Goal: Task Accomplishment & Management: Use online tool/utility

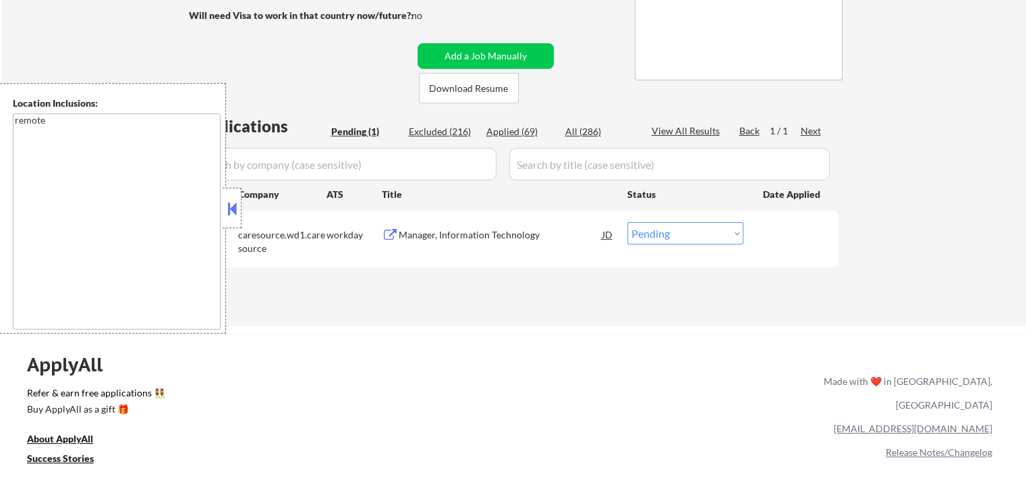
scroll to position [270, 0]
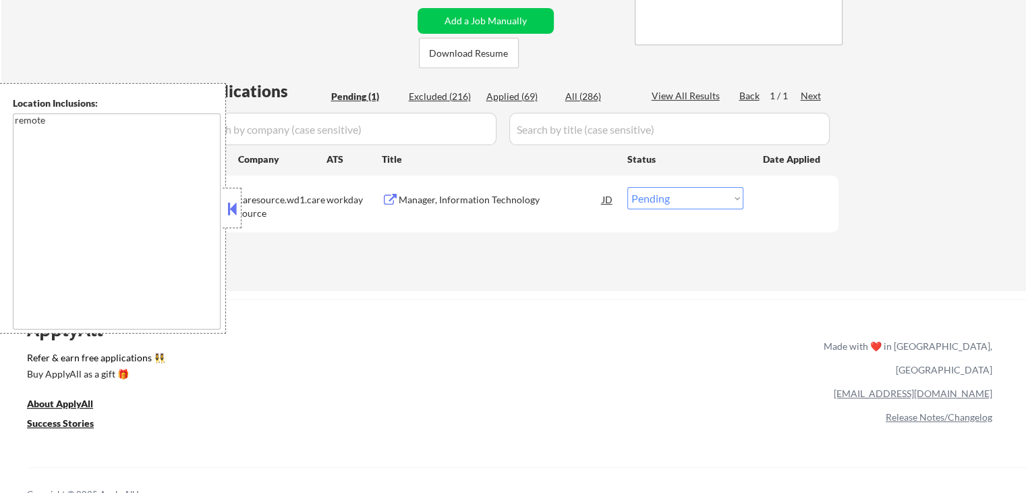
click at [237, 198] on button at bounding box center [232, 208] width 15 height 20
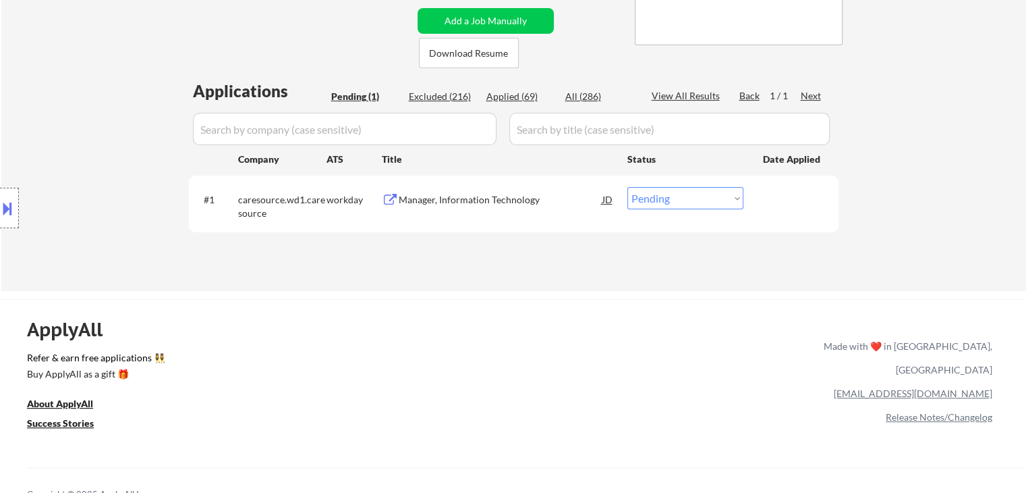
click at [648, 331] on div "ApplyAll Refer & earn free applications 👯‍♀️ Buy ApplyAll as a gift 🎁 About App…" at bounding box center [513, 415] width 1026 height 214
click at [439, 195] on div "Manager, Information Technology" at bounding box center [501, 199] width 204 height 13
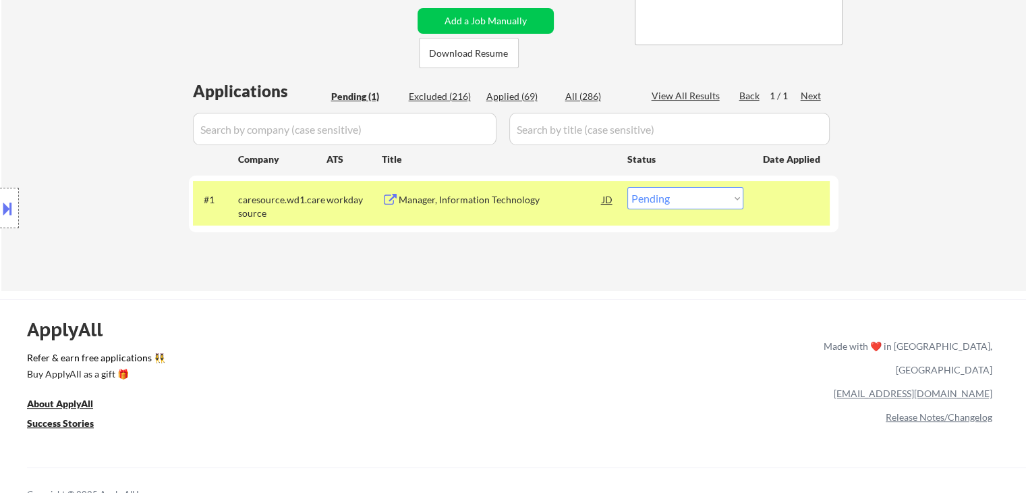
drag, startPoint x: 426, startPoint y: 254, endPoint x: 424, endPoint y: 262, distance: 8.9
click at [426, 254] on div "Applications Pending (1) Excluded (216) Applied (69) All (286) View All Results…" at bounding box center [514, 173] width 650 height 186
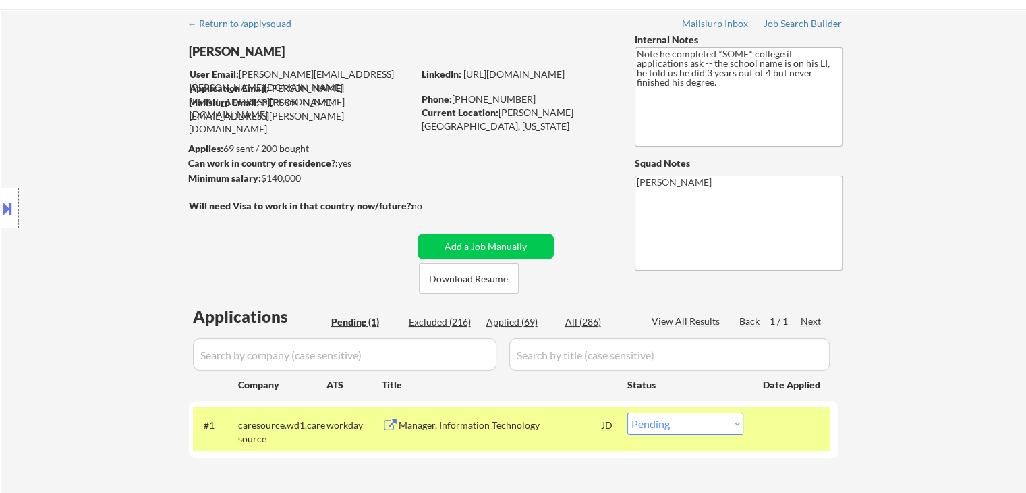
scroll to position [0, 0]
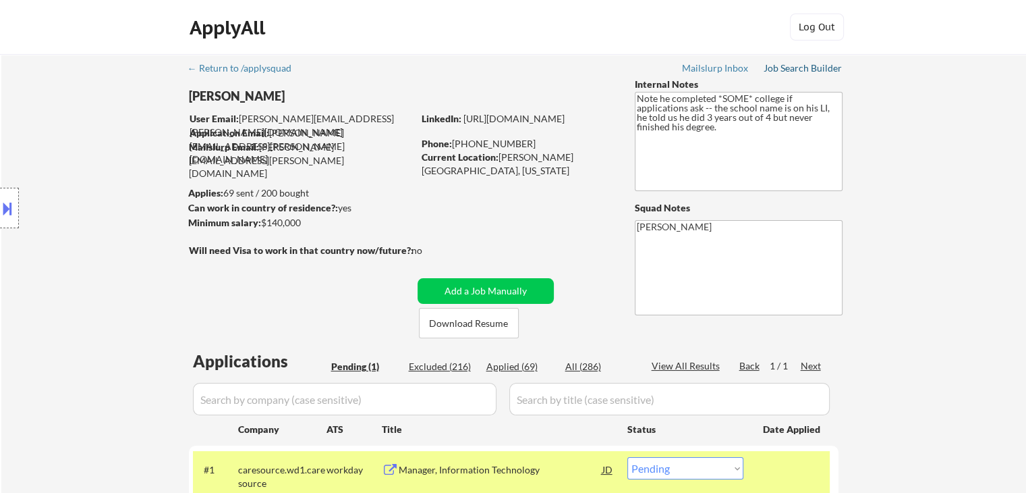
drag, startPoint x: 816, startPoint y: 68, endPoint x: 791, endPoint y: 126, distance: 62.9
click at [816, 68] on div "Job Search Builder" at bounding box center [803, 67] width 79 height 9
drag, startPoint x: 261, startPoint y: 221, endPoint x: 303, endPoint y: 225, distance: 42.0
click at [302, 225] on div "Minimum salary: $140,000" at bounding box center [300, 222] width 225 height 13
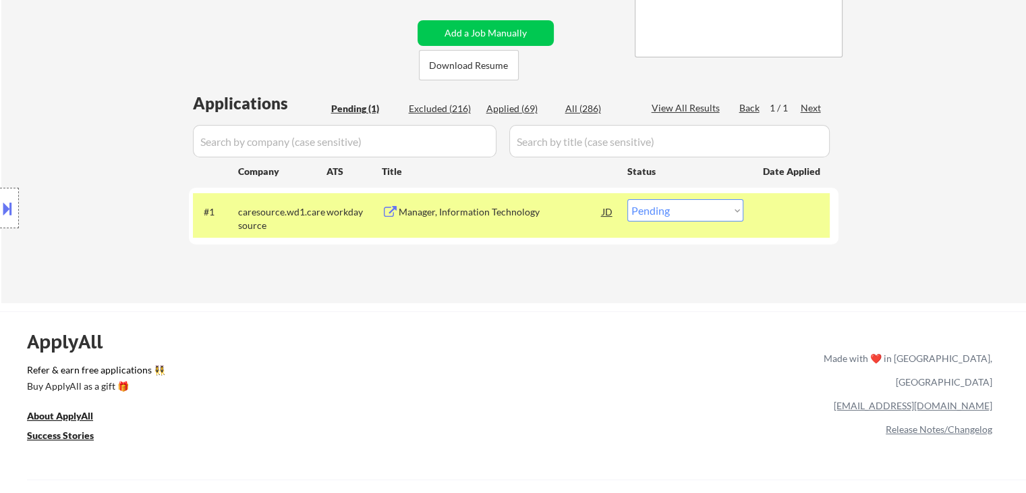
scroll to position [270, 0]
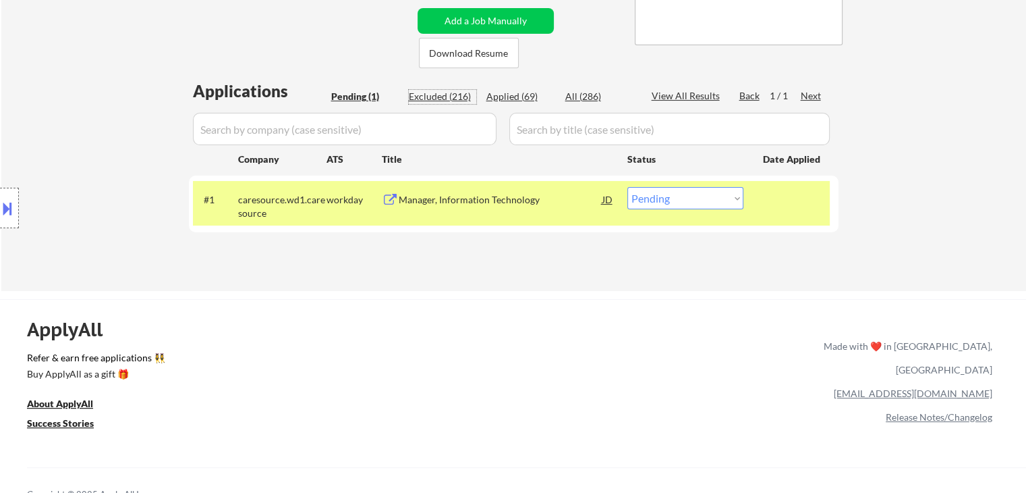
click at [444, 95] on div "Excluded (216)" at bounding box center [442, 96] width 67 height 13
select select ""excluded""
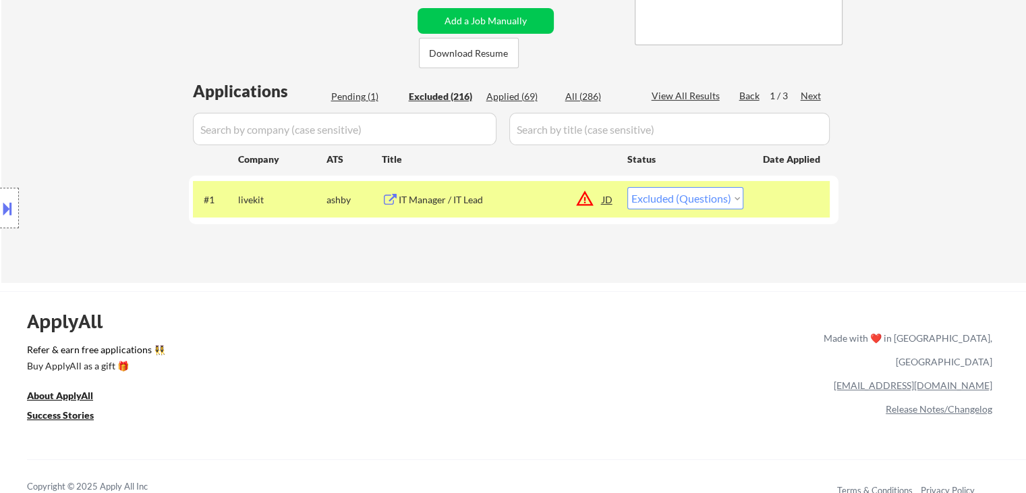
click at [485, 304] on div "ApplyAll Refer & earn free applications 👯‍♀️ Buy ApplyAll as a gift 🎁 About App…" at bounding box center [513, 407] width 1026 height 214
select select ""excluded""
select select ""excluded__salary_""
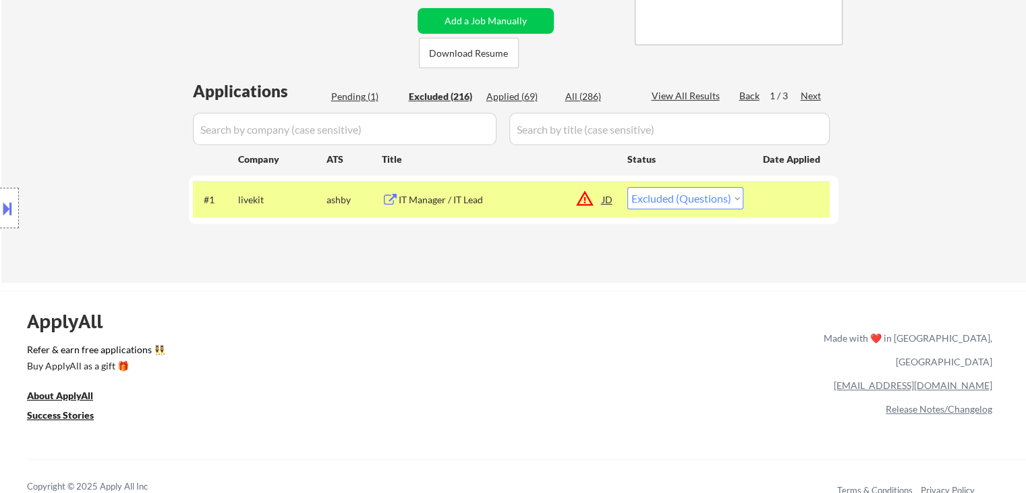
select select ""excluded__salary_""
select select ""excluded""
select select ""excluded__location_""
select select ""excluded""
select select ""excluded__location_""
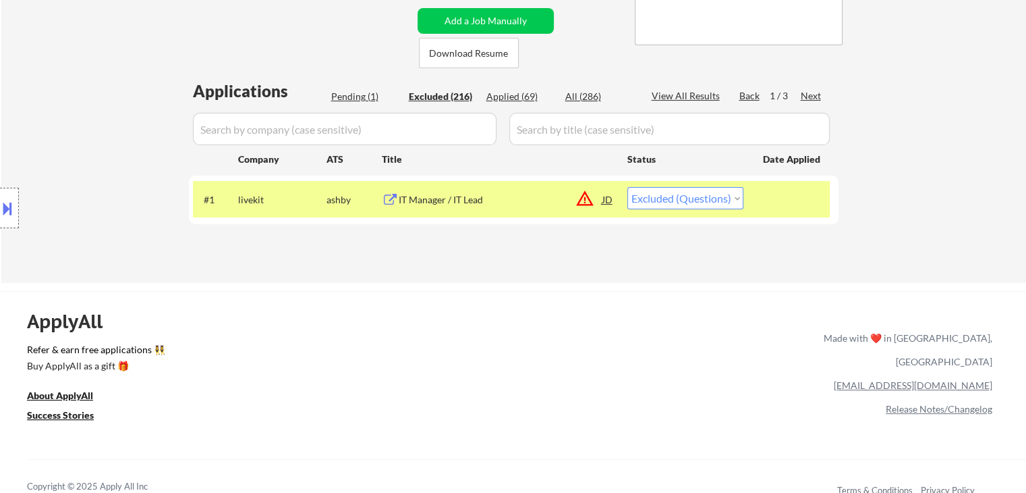
select select ""excluded__salary_""
select select ""excluded__location_""
select select ""excluded__expired_""
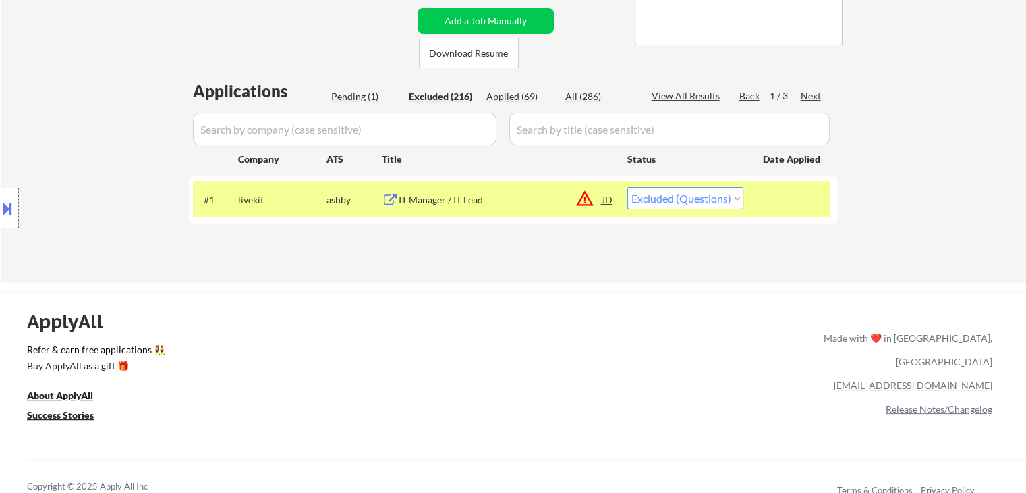
select select ""excluded__location_""
select select ""excluded__salary_""
select select ""excluded__location_""
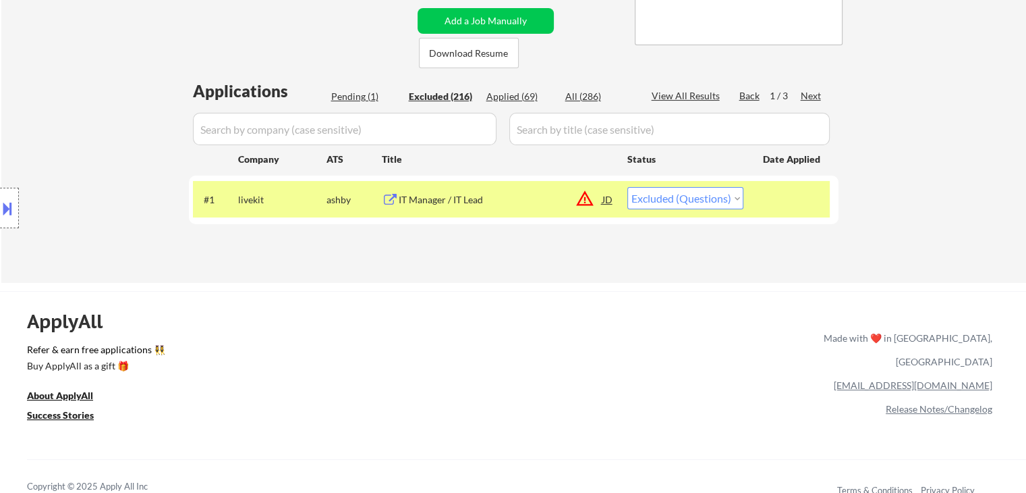
select select ""excluded__expired_""
select select ""excluded__salary_""
select select ""excluded__location_""
select select ""excluded__salary_""
select select ""excluded__location_""
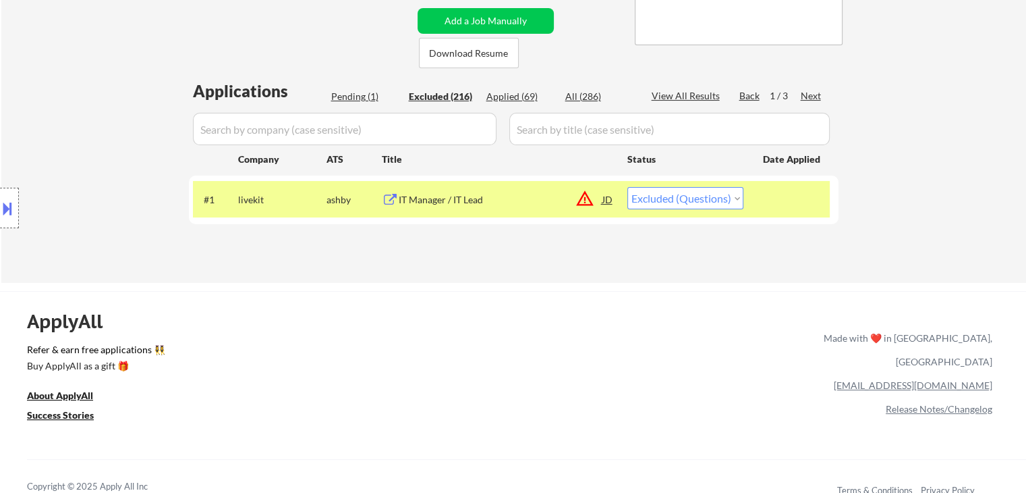
select select ""excluded__salary_""
select select ""excluded__location_""
select select ""excluded__salary_""
select select ""excluded__expired_""
select select ""excluded__location_""
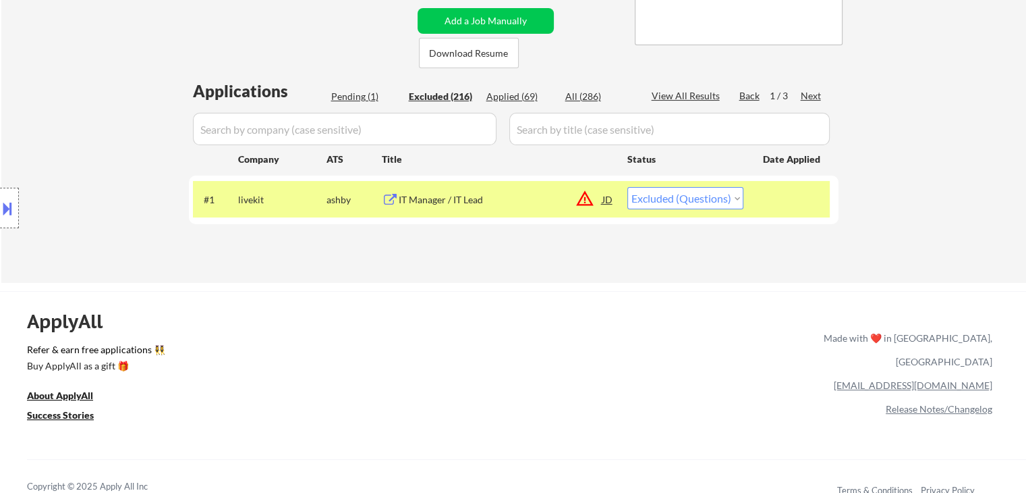
select select ""excluded__location_""
select select ""excluded__expired_""
select select ""excluded__location_""
select select ""excluded__salary_""
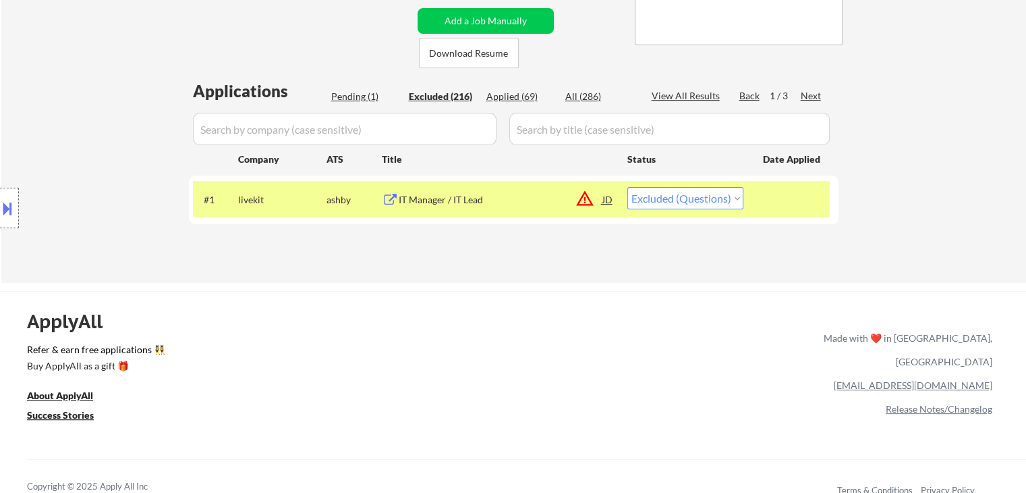
select select ""excluded__location_""
select select ""excluded__expired_""
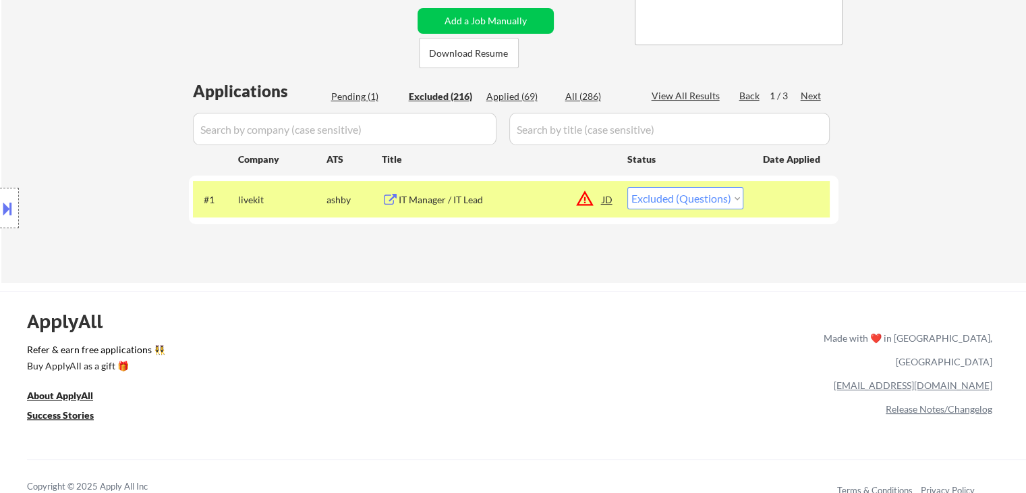
select select ""excluded__location_""
select select ""excluded""
select select ""excluded__location_""
select select ""excluded__salary_""
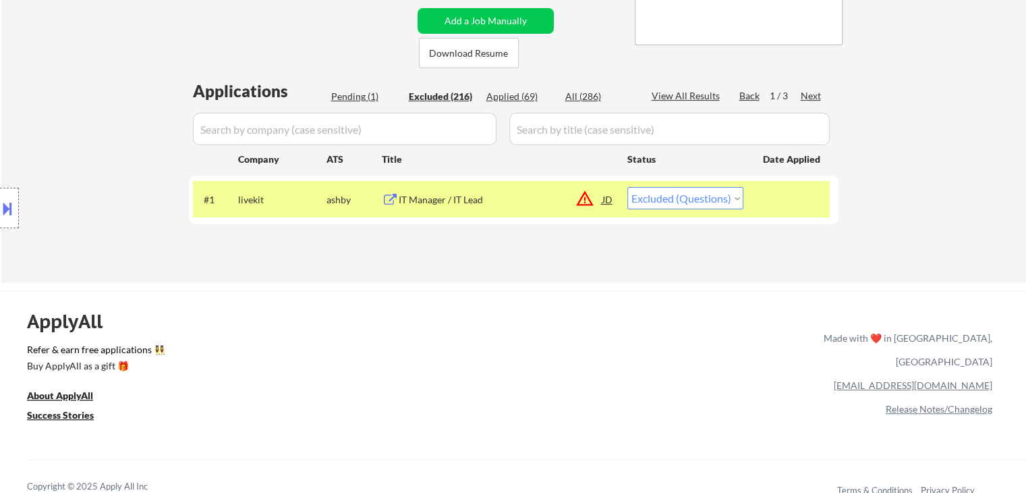
select select ""excluded__expired_""
select select ""excluded__location_""
select select ""excluded__salary_""
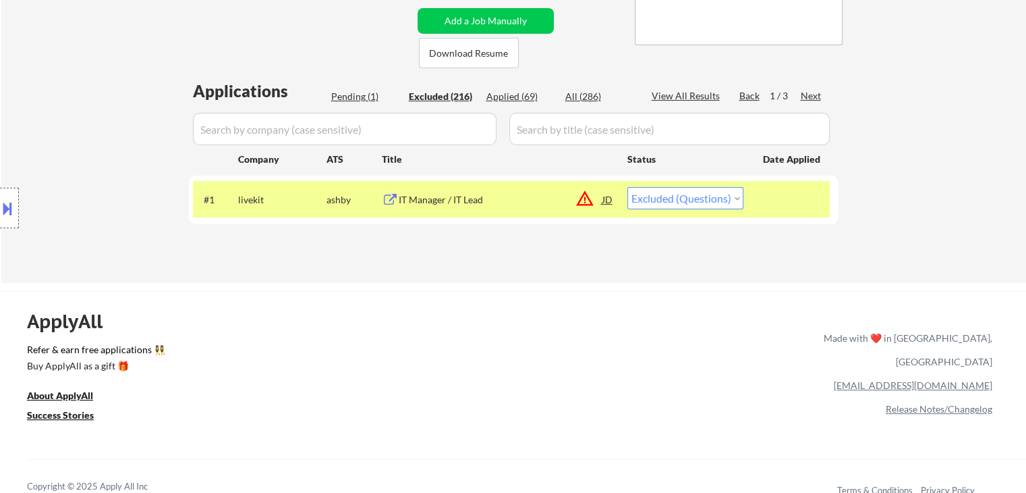
select select ""excluded__location_""
select select ""excluded__expired_""
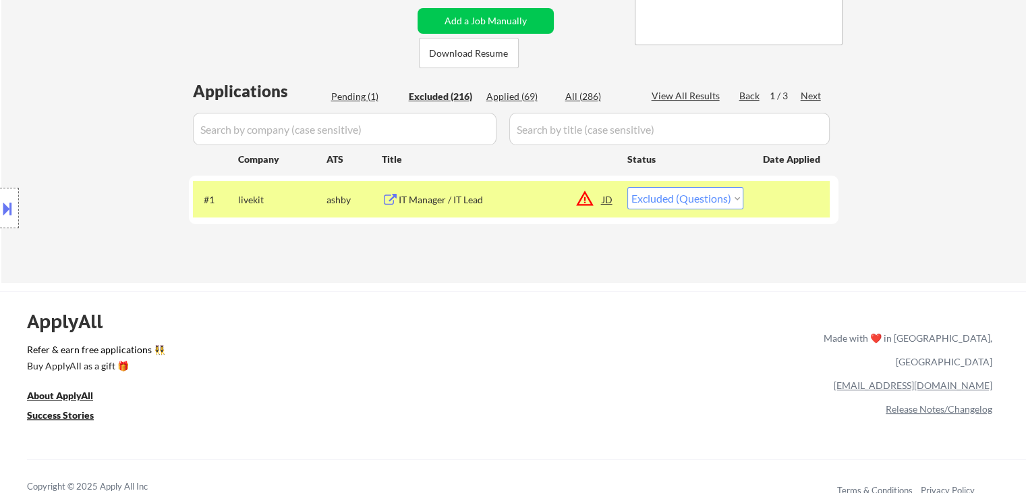
select select ""excluded__expired_""
select select ""excluded__salary_""
select select ""excluded__location_""
select select ""excluded""
select select ""excluded__expired_""
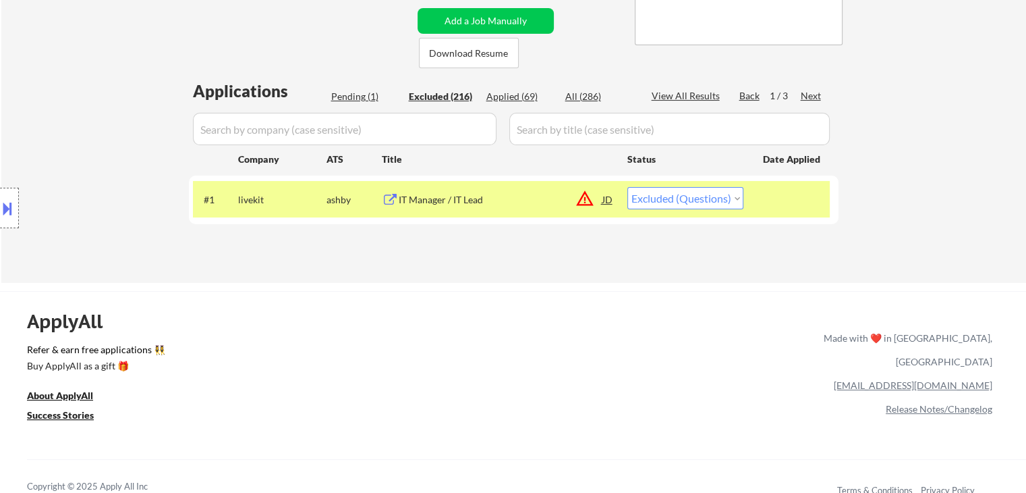
select select ""excluded__location_""
select select ""excluded""
select select ""excluded__location_""
select select ""excluded__expired_""
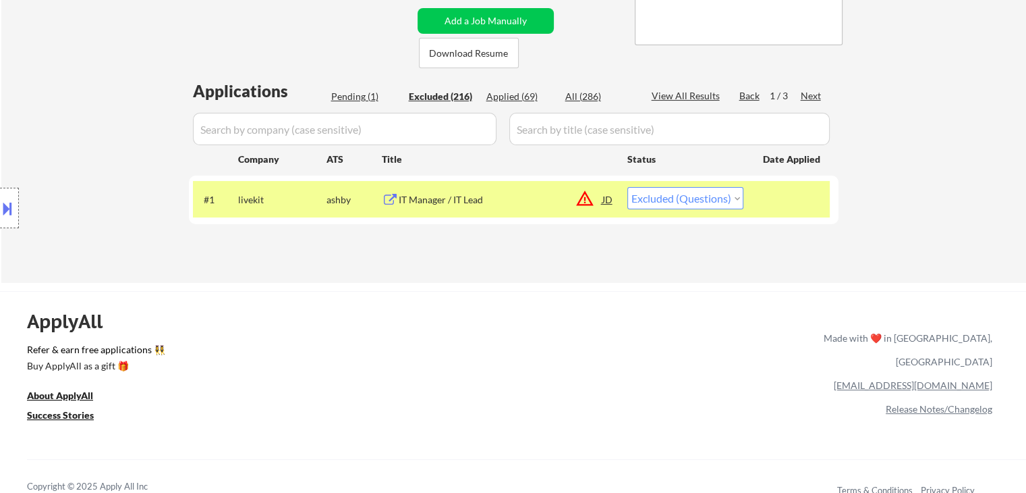
select select ""excluded__location_""
select select ""excluded__expired_""
select select ""excluded__salary_""
select select ""excluded""
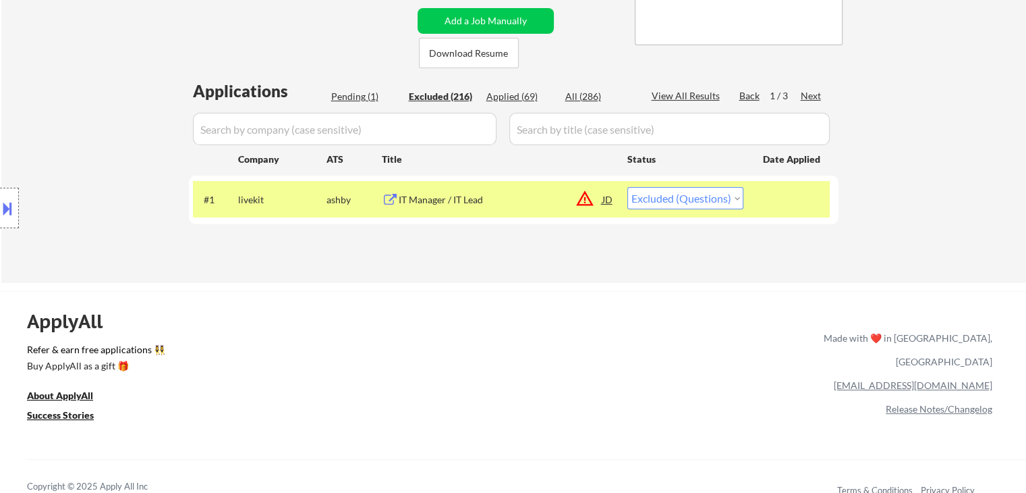
select select ""excluded""
select select ""excluded__salary_""
select select ""excluded__location_""
select select ""excluded__expired_""
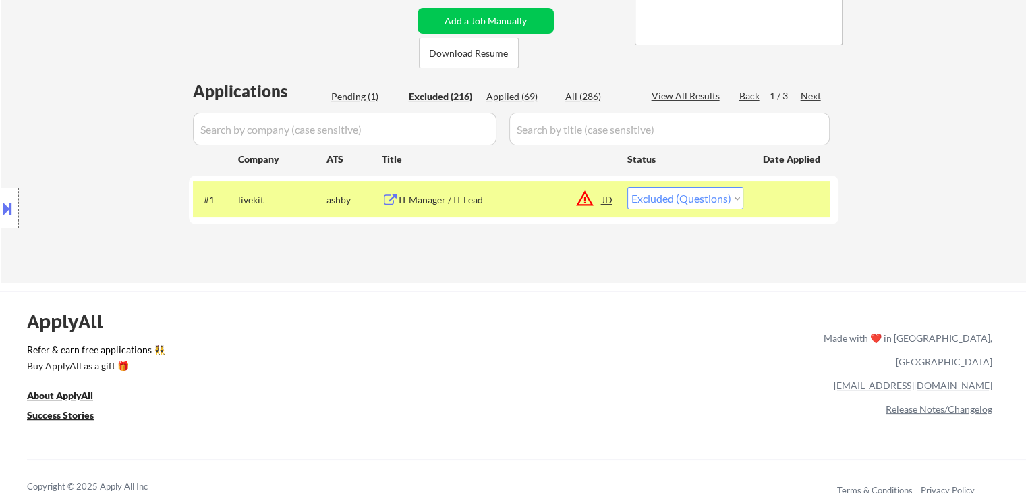
select select ""excluded__location_""
select select ""excluded__expired_""
select select ""excluded__location_""
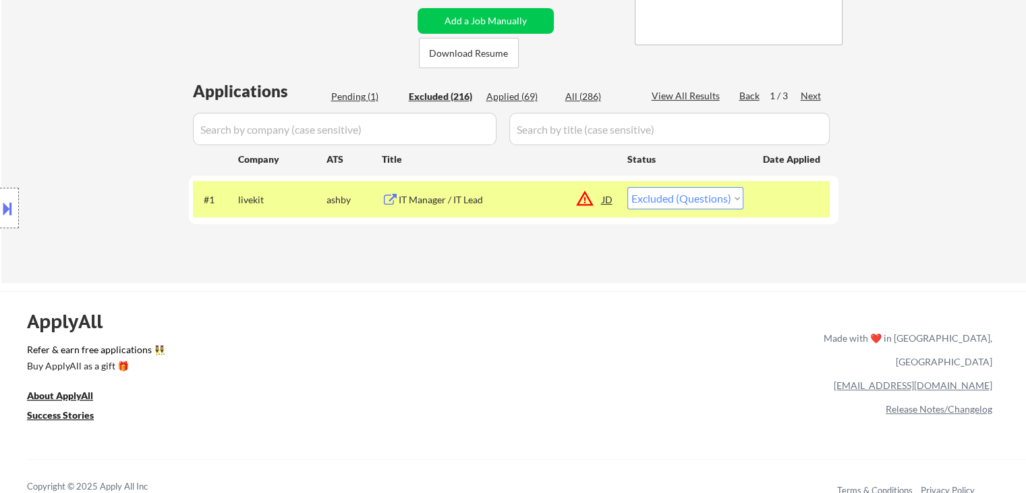
select select ""excluded__expired_""
select select ""excluded__salary_""
select select ""excluded__expired_""
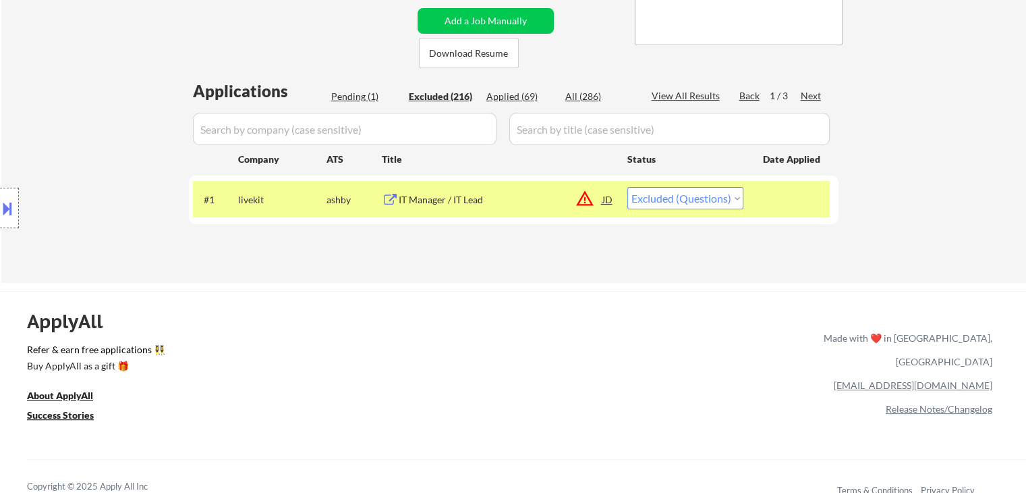
select select ""excluded__location_""
select select ""excluded__salary_""
select select ""excluded__location_""
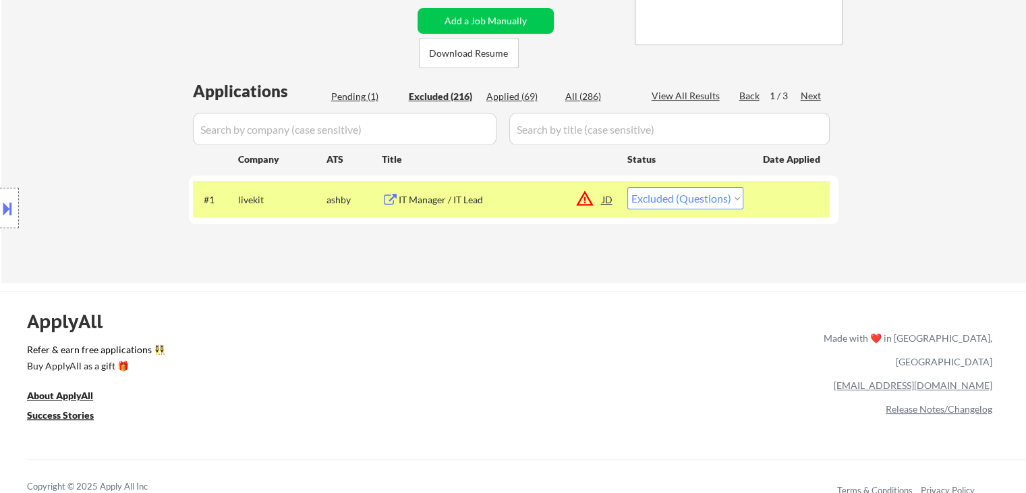
select select ""excluded__location_""
select select ""excluded__salary_""
select select ""excluded""
select select ""excluded__salary_""
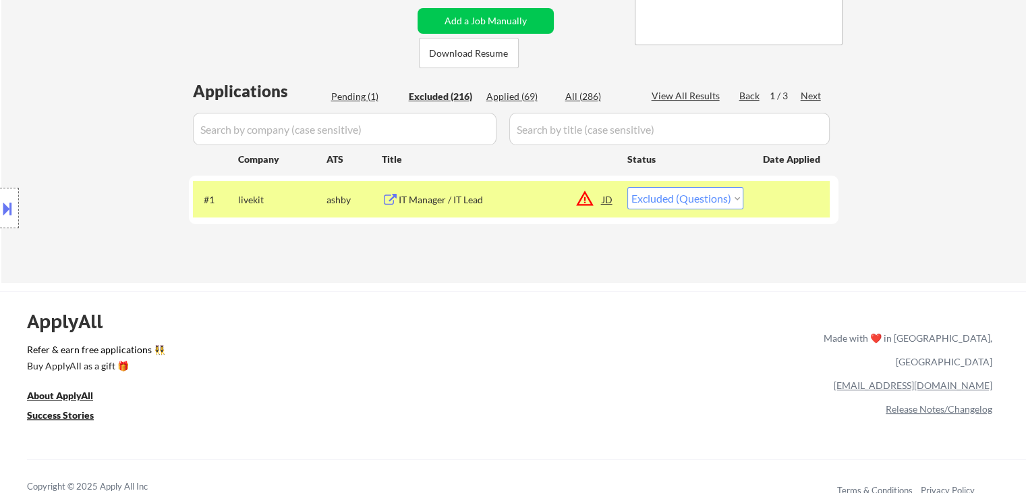
select select ""excluded__salary_""
select select ""excluded__location_""
select select ""excluded__salary_""
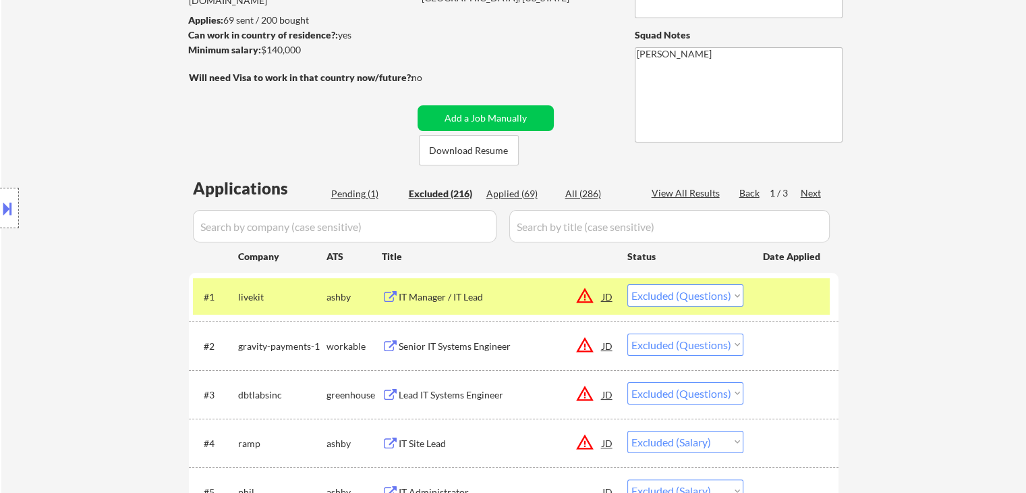
scroll to position [0, 0]
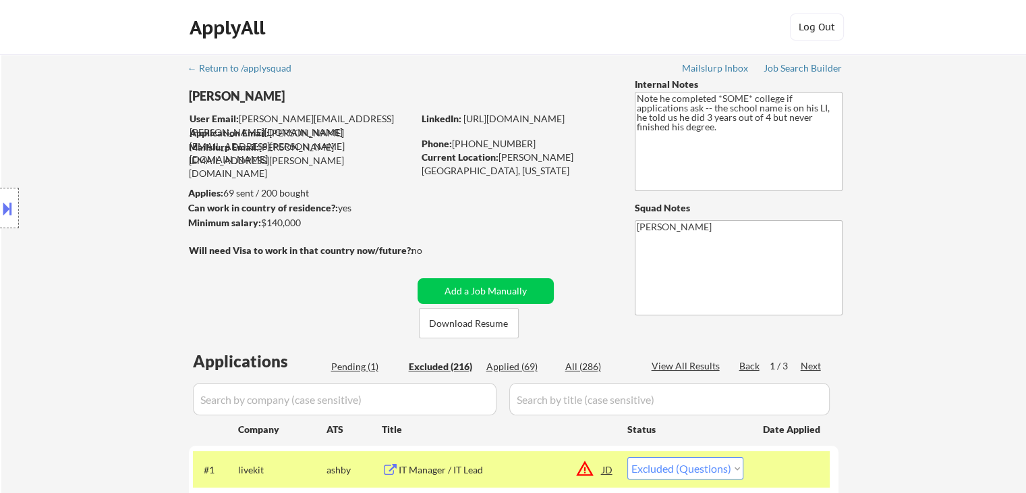
click at [76, 164] on div "Location Inclusions: remote" at bounding box center [121, 208] width 242 height 250
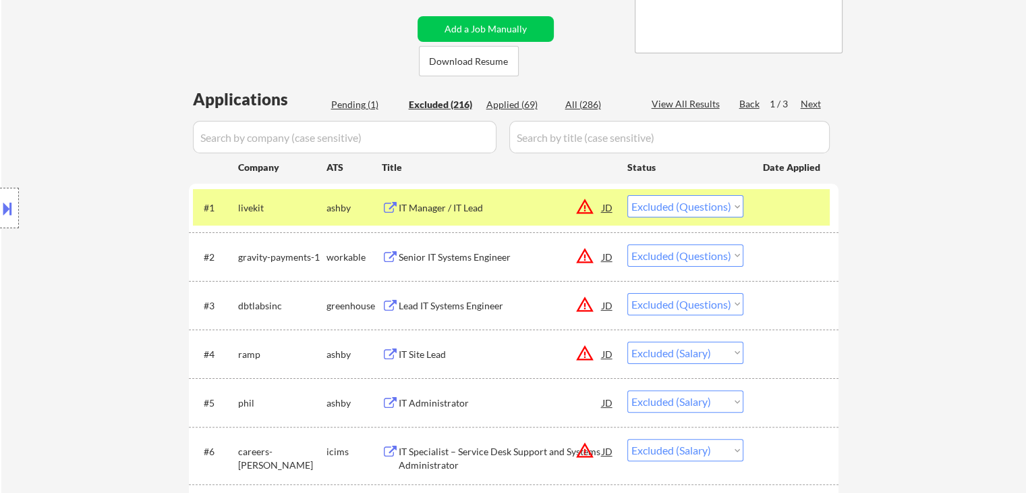
scroll to position [270, 0]
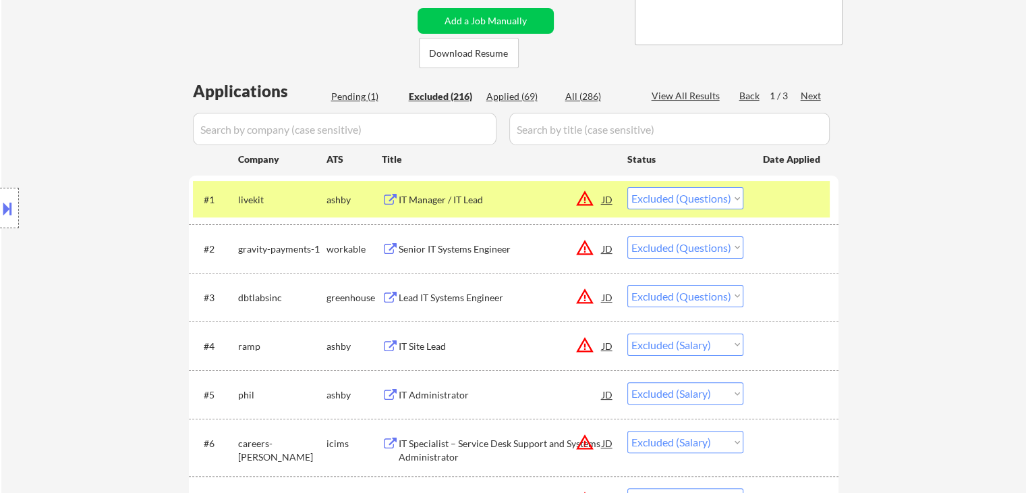
click at [362, 99] on div "Pending (1)" at bounding box center [364, 96] width 67 height 13
select select ""pending""
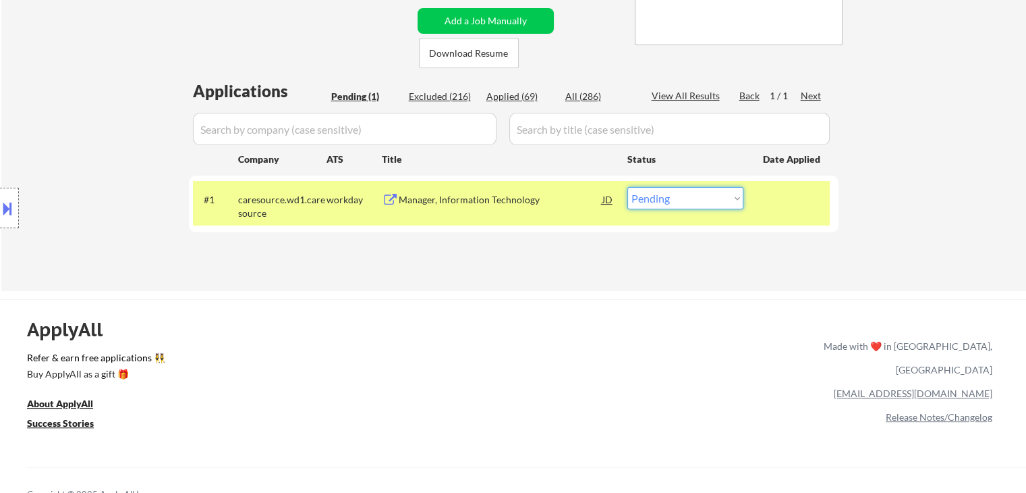
click at [678, 198] on select "Choose an option... Pending Applied Excluded (Questions) Excluded (Expired) Exc…" at bounding box center [685, 198] width 116 height 22
click at [483, 327] on div "ApplyAll Refer & earn free applications 👯‍♀️ Buy ApplyAll as a gift 🎁 About App…" at bounding box center [513, 415] width 1026 height 214
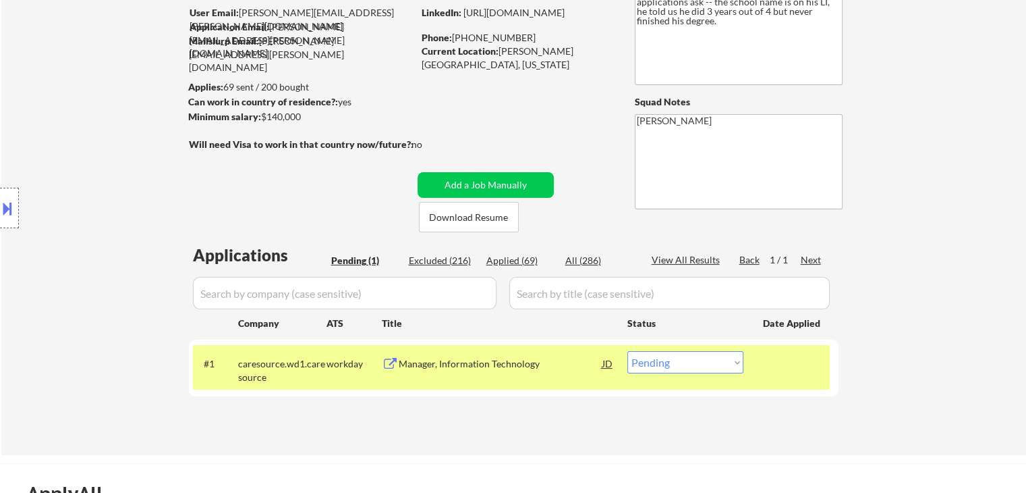
scroll to position [0, 0]
